Goal: Task Accomplishment & Management: Use online tool/utility

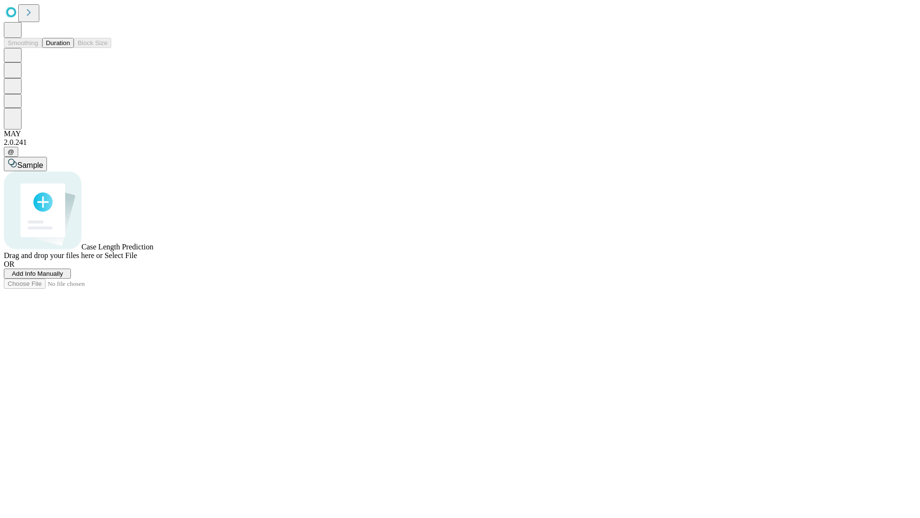
click at [70, 48] on button "Duration" at bounding box center [58, 43] width 32 height 10
click at [137, 259] on span "Select File" at bounding box center [120, 255] width 33 height 8
